Goal: Find contact information: Find contact information

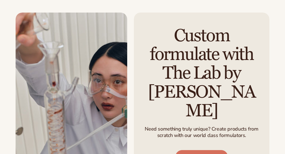
scroll to position [1294, 0]
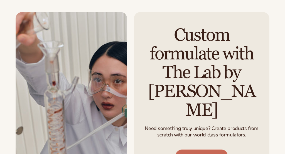
click at [190, 149] on link "LEARN MORE" at bounding box center [201, 155] width 53 height 13
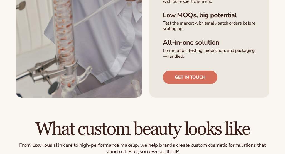
scroll to position [249, 0]
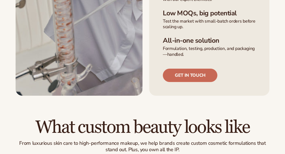
click at [193, 69] on link "Get in touch" at bounding box center [190, 75] width 55 height 13
